Goal: Task Accomplishment & Management: Use online tool/utility

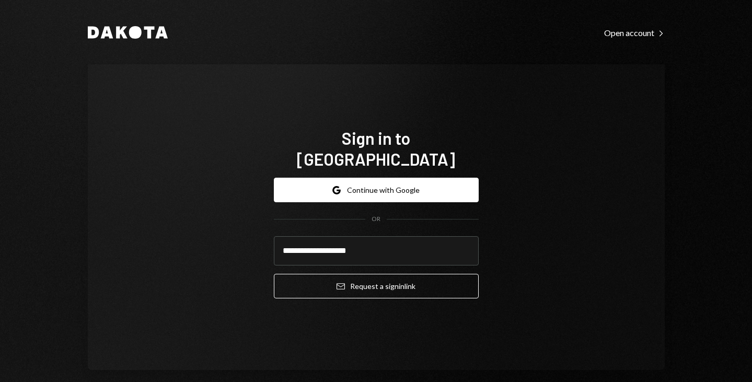
click at [346, 285] on button "Email Request a sign in link" at bounding box center [376, 286] width 205 height 25
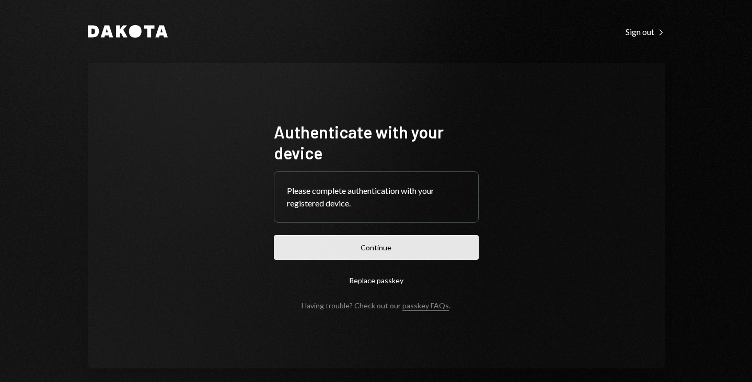
click at [327, 241] on button "Continue" at bounding box center [376, 247] width 205 height 25
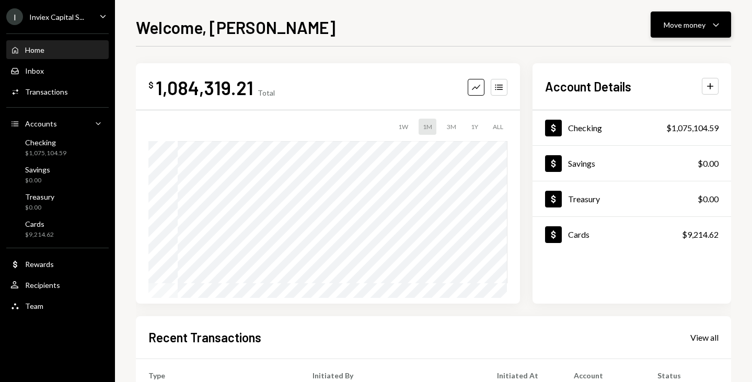
click at [685, 22] on div "Move money" at bounding box center [685, 24] width 42 height 11
click at [654, 55] on div "Send" at bounding box center [683, 56] width 76 height 11
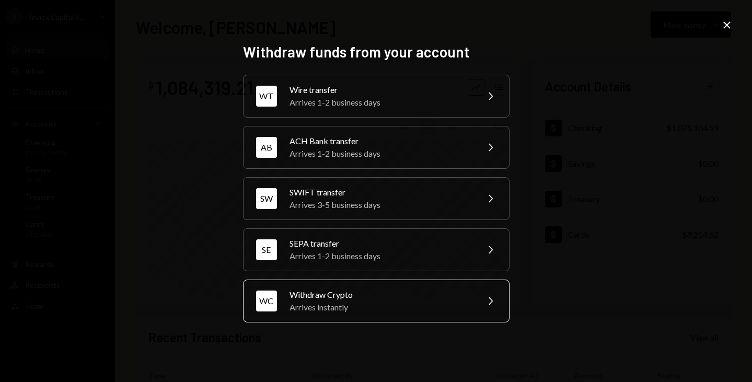
click at [399, 293] on div "Withdraw Crypto" at bounding box center [381, 295] width 182 height 13
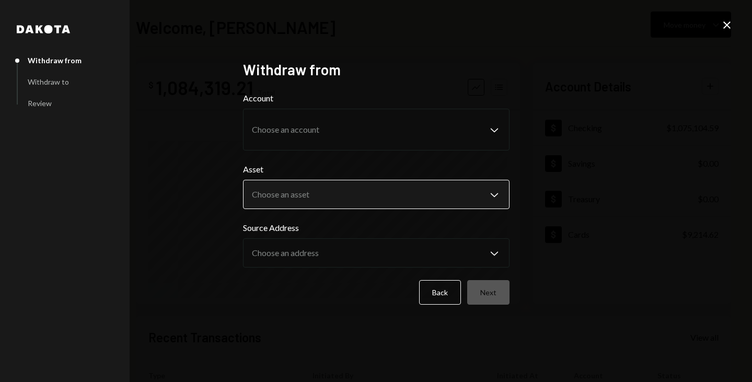
click at [327, 192] on body "I Inviex Capital S... Caret Down Home Home Inbox Inbox Activities Transactions …" at bounding box center [376, 191] width 752 height 382
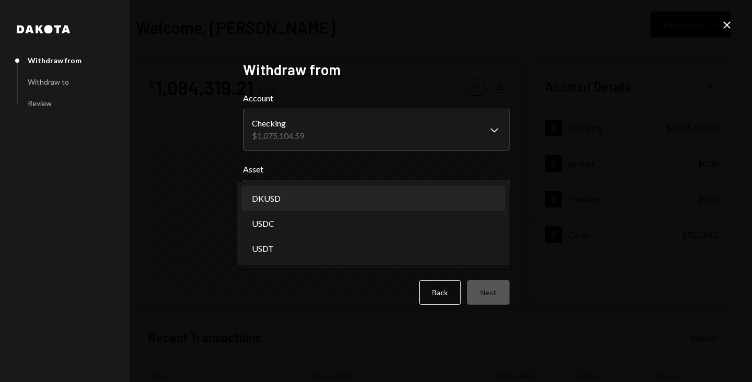
select select "*****"
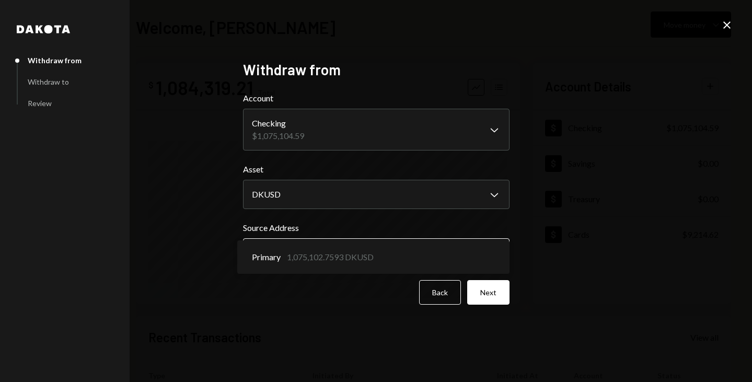
click at [290, 250] on body "I Inviex Capital S... Caret Down Home Home Inbox Inbox Activities Transactions …" at bounding box center [376, 191] width 752 height 382
click at [497, 292] on button "Next" at bounding box center [488, 292] width 42 height 25
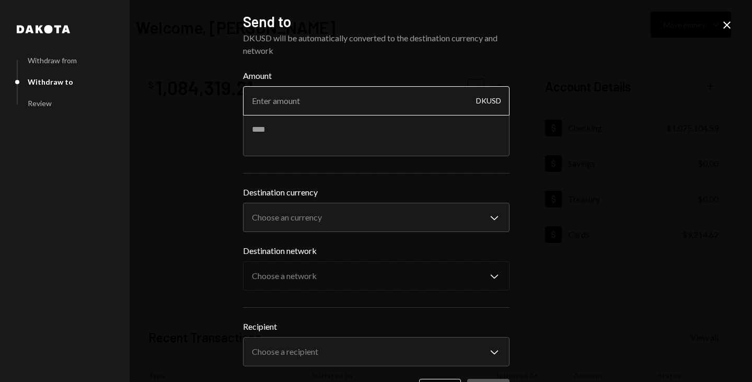
click at [380, 99] on input "Amount" at bounding box center [376, 100] width 267 height 29
type input "1000000"
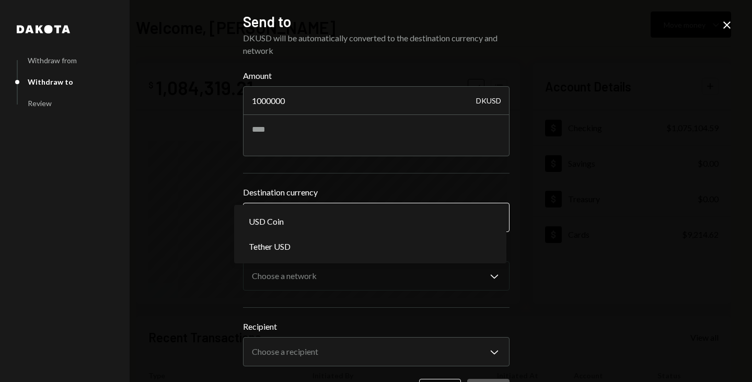
click at [310, 213] on body "I Inviex Capital S... Caret Down Home Home Inbox Inbox Activities Transactions …" at bounding box center [376, 191] width 752 height 382
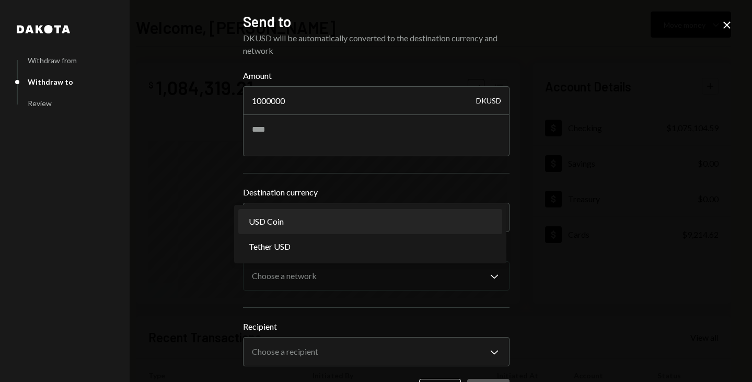
select select "****"
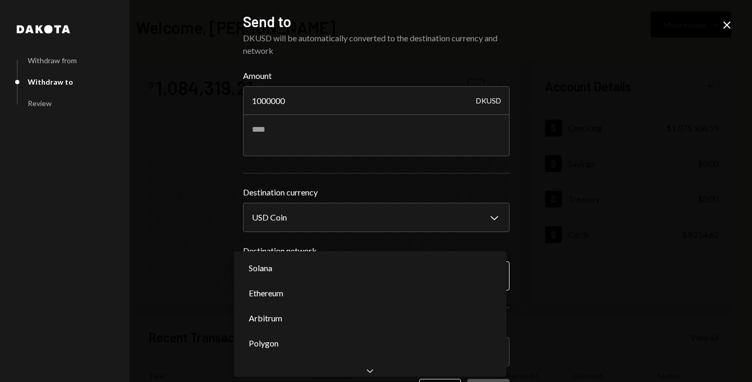
click at [290, 284] on body "I Inviex Capital S... Caret Down Home Home Inbox Inbox Activities Transactions …" at bounding box center [376, 191] width 752 height 382
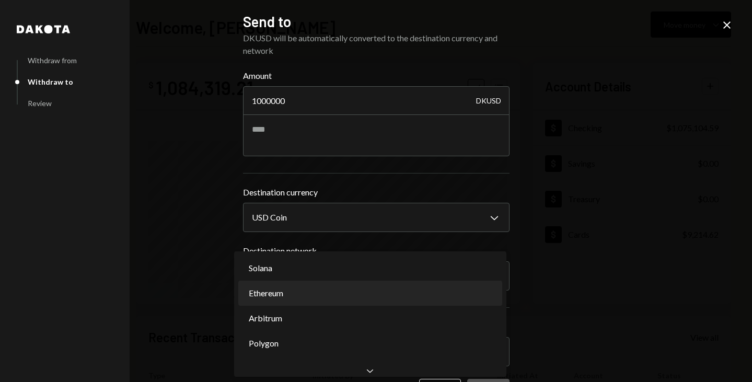
select select "**********"
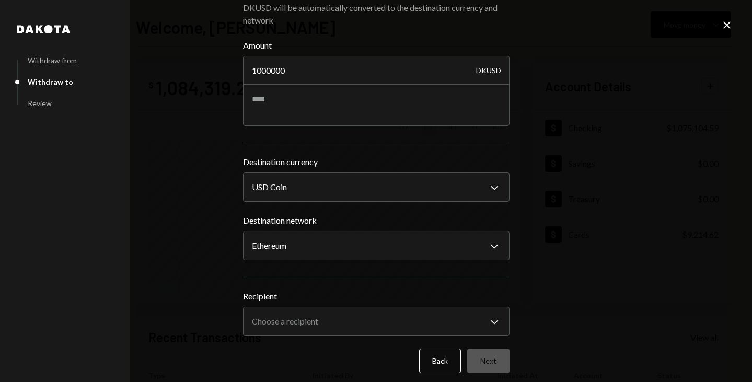
scroll to position [38, 0]
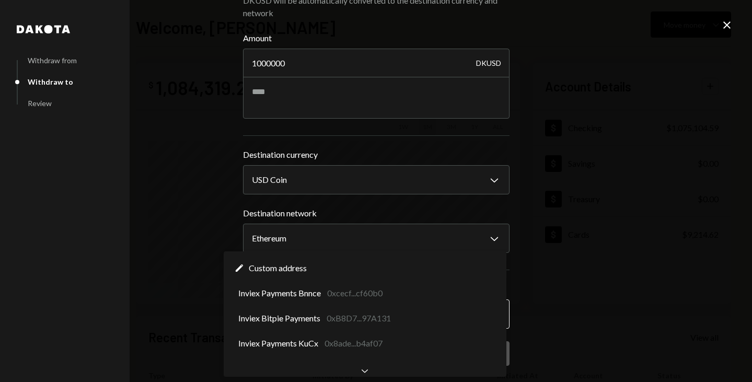
click at [284, 320] on body "I Inviex Capital S... Caret Down Home Home Inbox Inbox Activities Transactions …" at bounding box center [376, 191] width 752 height 382
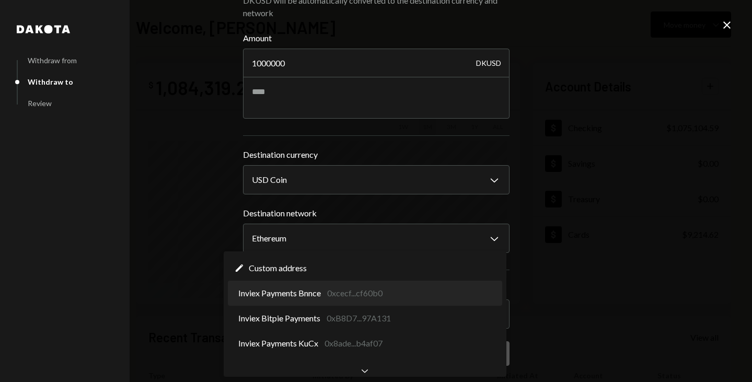
select select "**********"
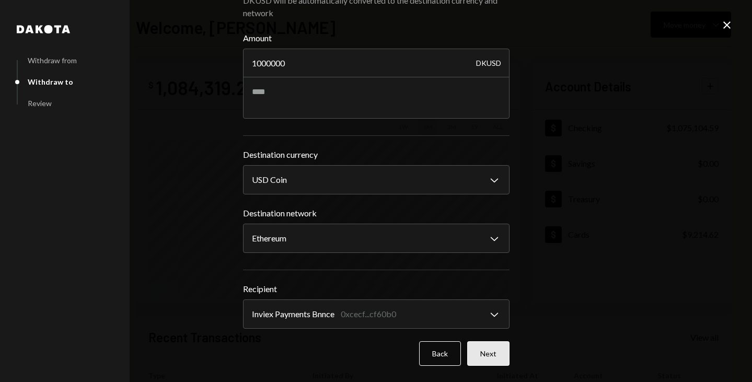
click at [478, 356] on button "Next" at bounding box center [488, 353] width 42 height 25
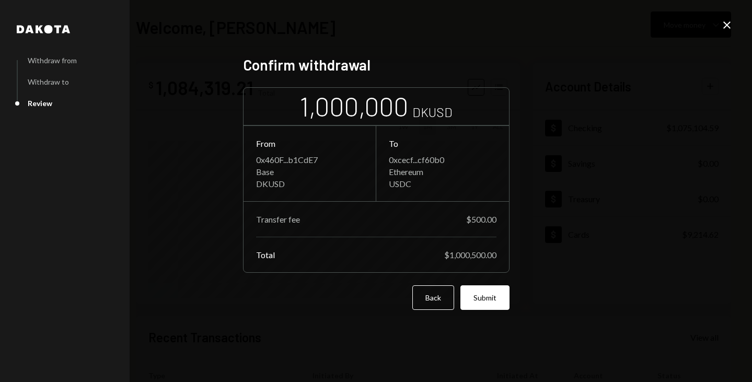
scroll to position [0, 0]
click at [486, 297] on button "Submit" at bounding box center [485, 297] width 49 height 25
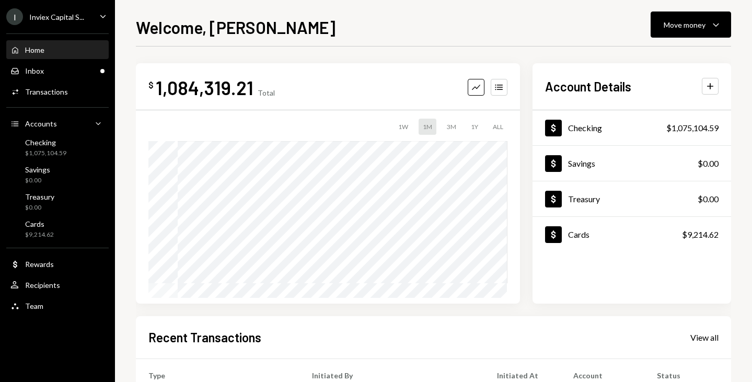
click at [84, 21] on div "I Inviex Capital S... Caret Down" at bounding box center [57, 16] width 115 height 17
click at [318, 40] on div "Welcome, [PERSON_NAME] Move money Caret Down $ 1,084,319.21 Total Graph Account…" at bounding box center [434, 199] width 596 height 368
click at [70, 71] on div "Inbox Inbox" at bounding box center [57, 70] width 94 height 9
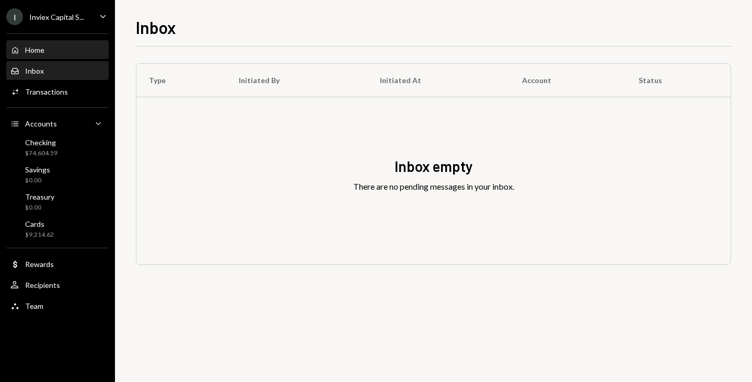
click at [26, 53] on div "Home" at bounding box center [34, 49] width 19 height 9
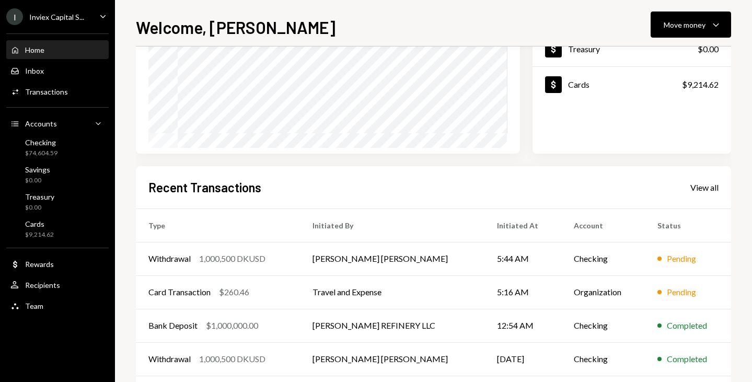
scroll to position [151, 0]
click at [248, 187] on h2 "Recent Transactions" at bounding box center [204, 186] width 113 height 17
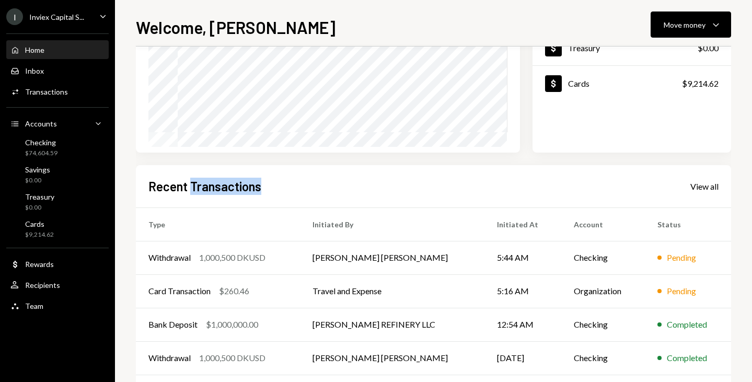
click at [248, 187] on h2 "Recent Transactions" at bounding box center [204, 186] width 113 height 17
click at [267, 191] on div "Recent Transactions View all" at bounding box center [433, 186] width 570 height 17
click at [253, 188] on h2 "Recent Transactions" at bounding box center [204, 186] width 113 height 17
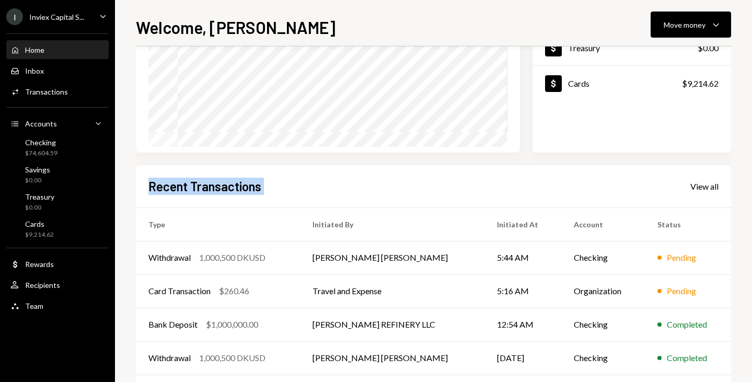
click at [253, 188] on h2 "Recent Transactions" at bounding box center [204, 186] width 113 height 17
